Goal: Task Accomplishment & Management: Complete application form

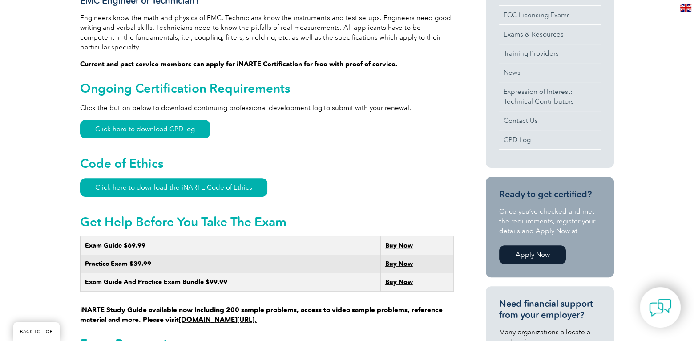
scroll to position [445, 0]
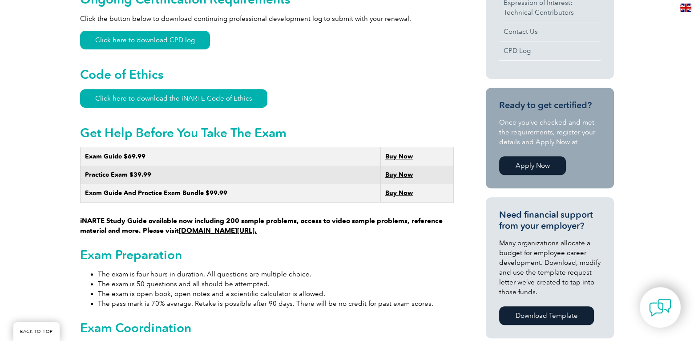
click at [385, 269] on li "The exam is four hours in duration. All questions are multiple choice." at bounding box center [276, 274] width 356 height 10
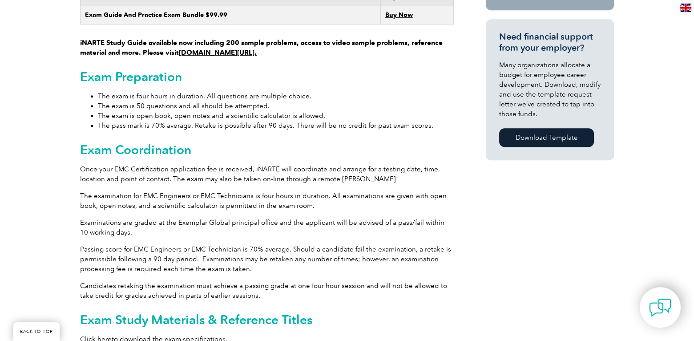
click at [133, 101] on li "The exam is 50 questions and all should be attempted." at bounding box center [276, 106] width 356 height 10
drag, startPoint x: 133, startPoint y: 95, endPoint x: 296, endPoint y: 95, distance: 163.3
click at [296, 101] on li "The exam is 50 questions and all should be attempted." at bounding box center [276, 106] width 356 height 10
click at [280, 173] on p "Once your EMC Certification application fee is received, iNARTE will coordinate…" at bounding box center [267, 174] width 374 height 20
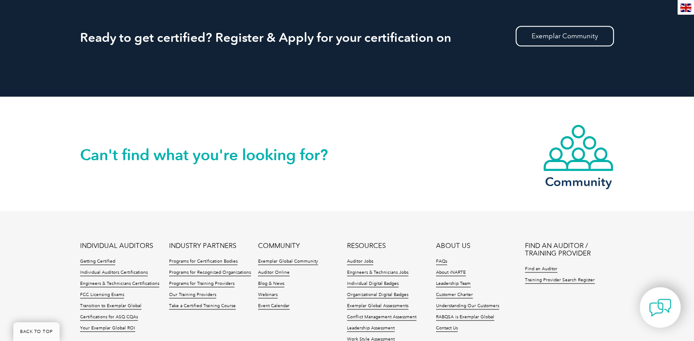
scroll to position [1515, 0]
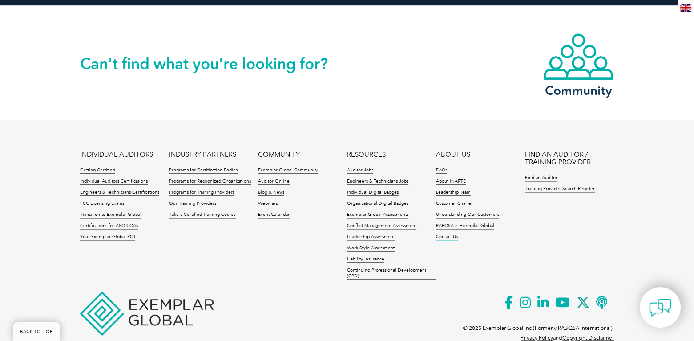
click at [446, 234] on link "Contact Us" at bounding box center [447, 237] width 22 height 6
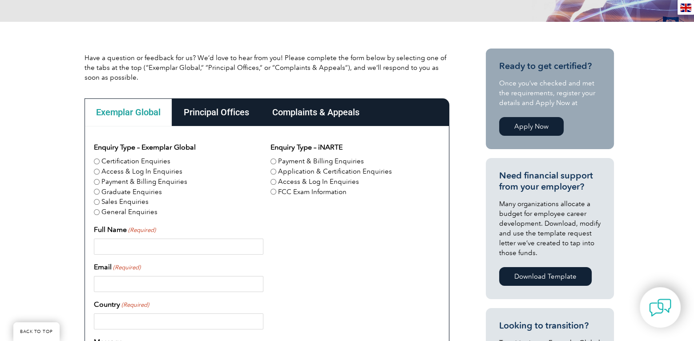
scroll to position [311, 0]
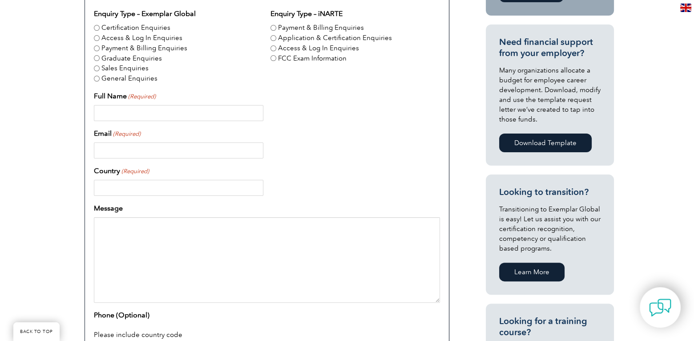
click at [117, 111] on input "Full Name (Required)" at bounding box center [179, 113] width 170 height 16
type input "[PERSON_NAME]"
click at [391, 158] on div "Enquiry Type – Exemplar Global Certification Enquiries Access & Log In Enquirie…" at bounding box center [267, 185] width 346 height 354
click at [133, 149] on input "Email (Required)" at bounding box center [179, 150] width 170 height 16
type input "[EMAIL_ADDRESS][PERSON_NAME][DOMAIN_NAME]"
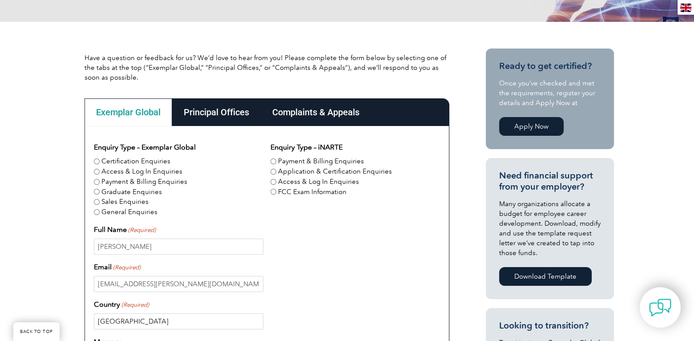
scroll to position [267, 0]
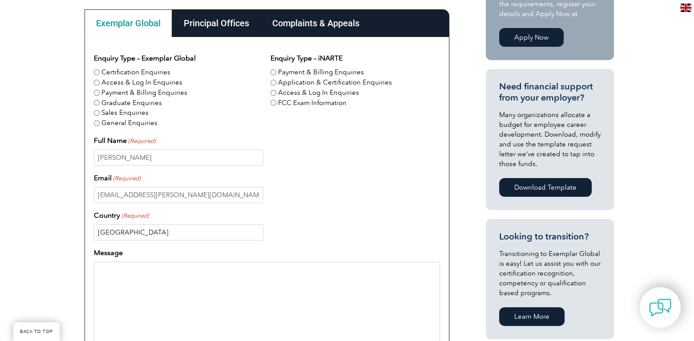
type input "[GEOGRAPHIC_DATA]"
click at [169, 97] on label "Payment & Billing Enquiries" at bounding box center [144, 93] width 86 height 10
click at [100, 96] on input "Payment & Billing Enquiries" at bounding box center [97, 93] width 6 height 6
radio input "true"
click at [361, 162] on div "[PERSON_NAME]" at bounding box center [267, 158] width 346 height 16
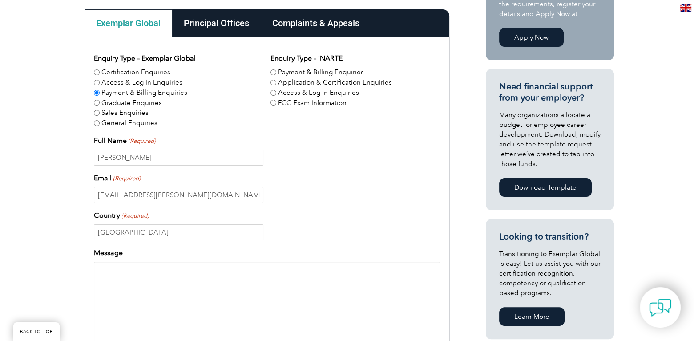
click at [179, 123] on div "General Enquiries" at bounding box center [179, 123] width 170 height 10
click at [192, 299] on textarea "Message" at bounding box center [267, 304] width 346 height 85
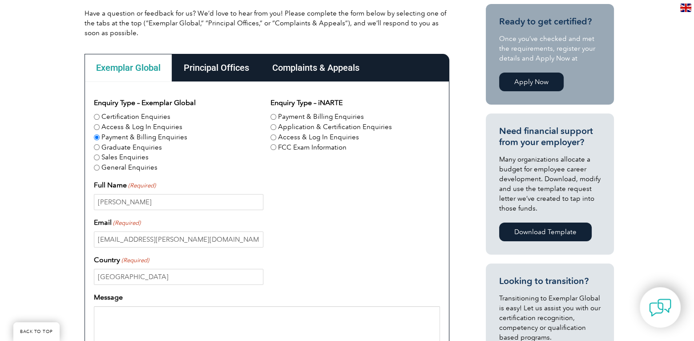
scroll to position [89, 0]
